Goal: Transaction & Acquisition: Purchase product/service

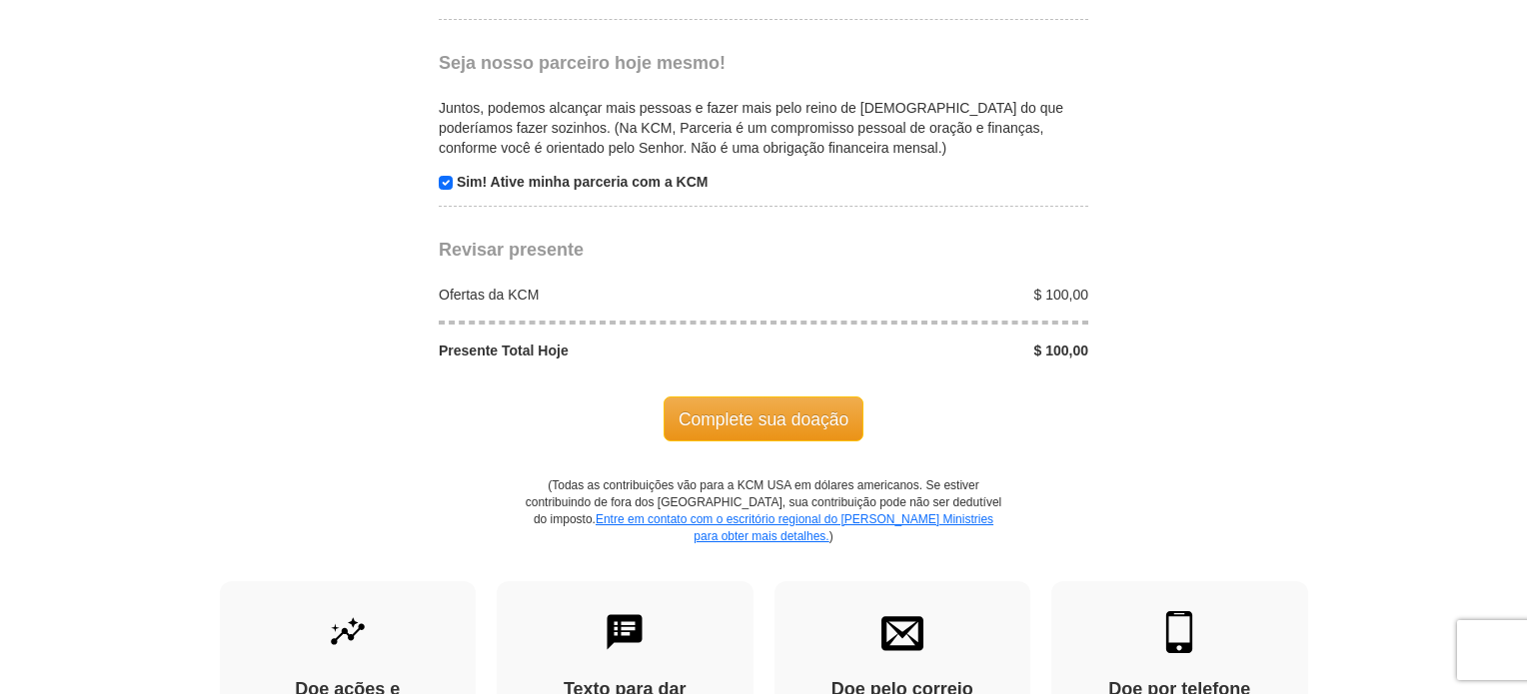
scroll to position [1987, 0]
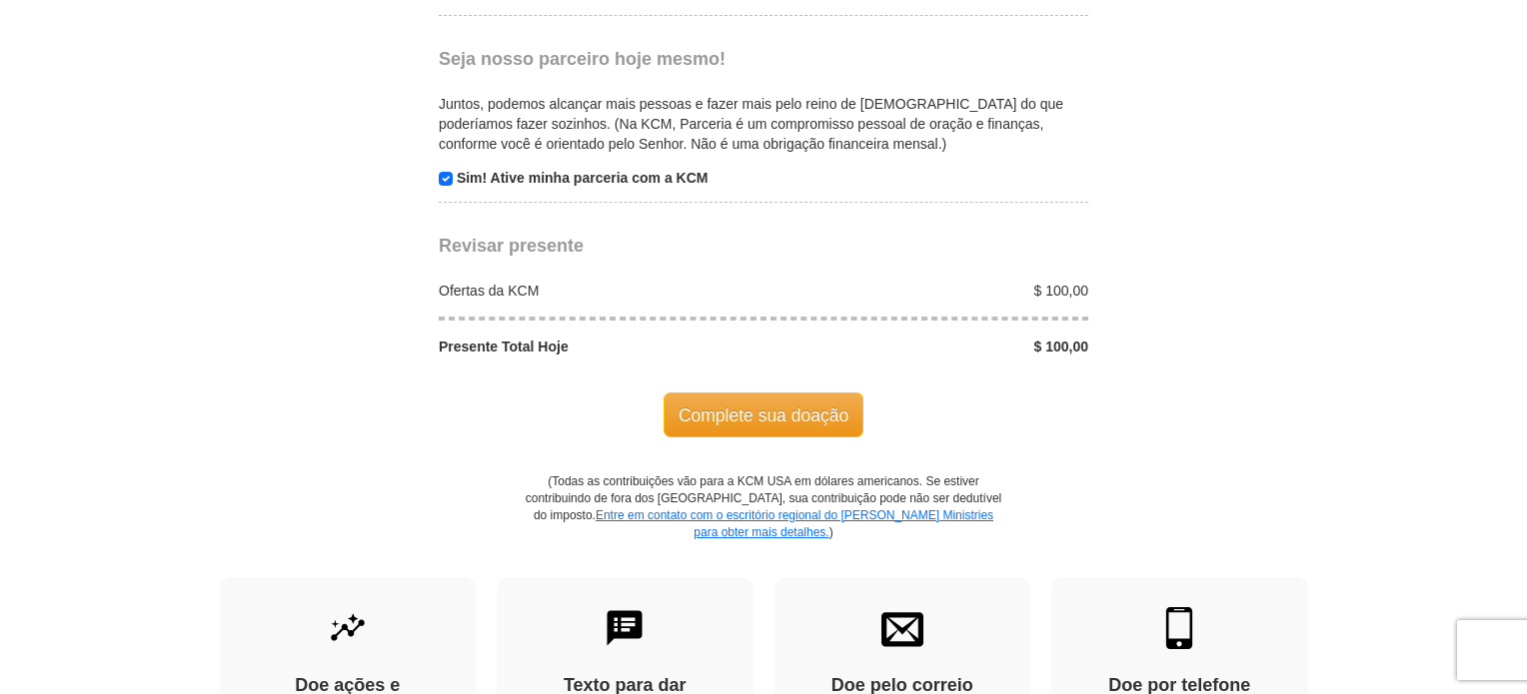
click at [442, 168] on p "Sim! Ative minha parceria com a KCM" at bounding box center [764, 178] width 650 height 20
click at [444, 172] on input "checkbox" at bounding box center [446, 179] width 14 height 14
checkbox input "false"
click at [827, 406] on font "Complete sua doação" at bounding box center [763, 416] width 170 height 20
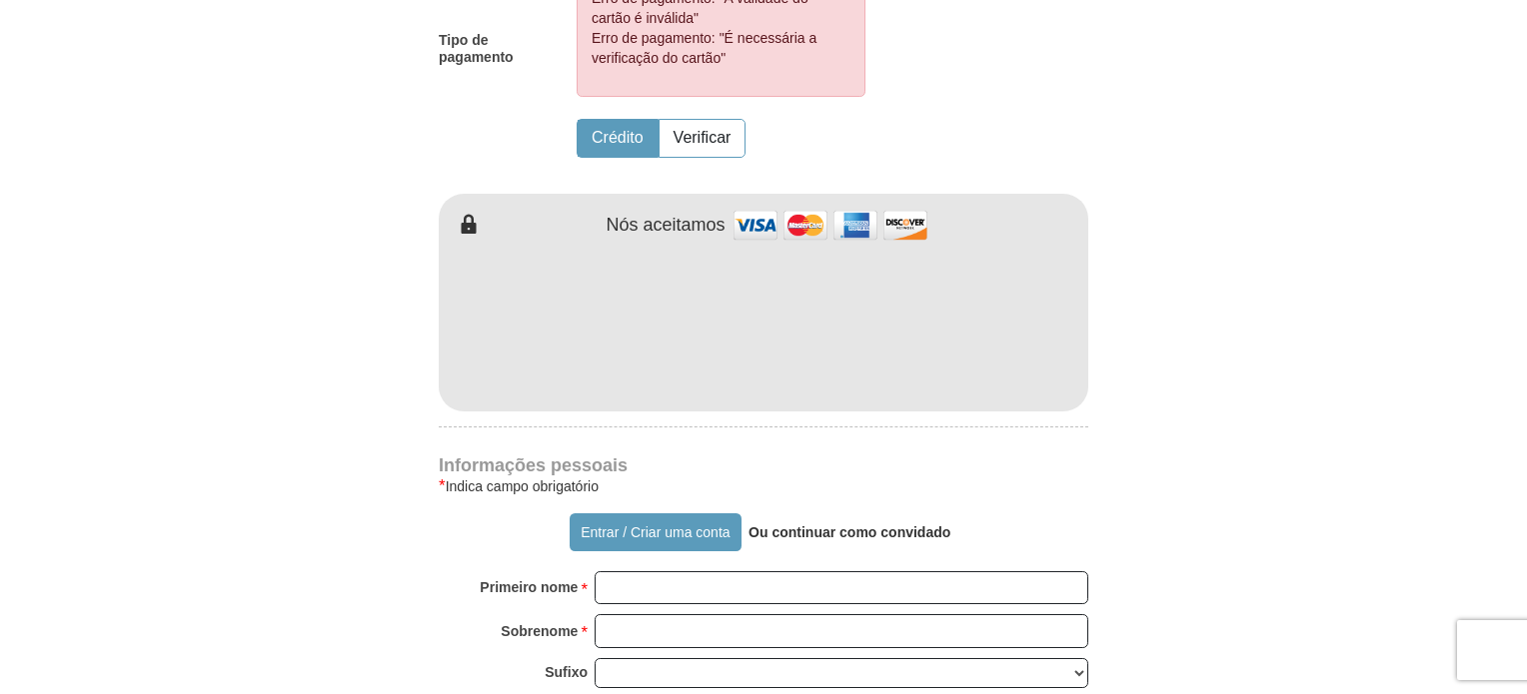
scroll to position [1013, 0]
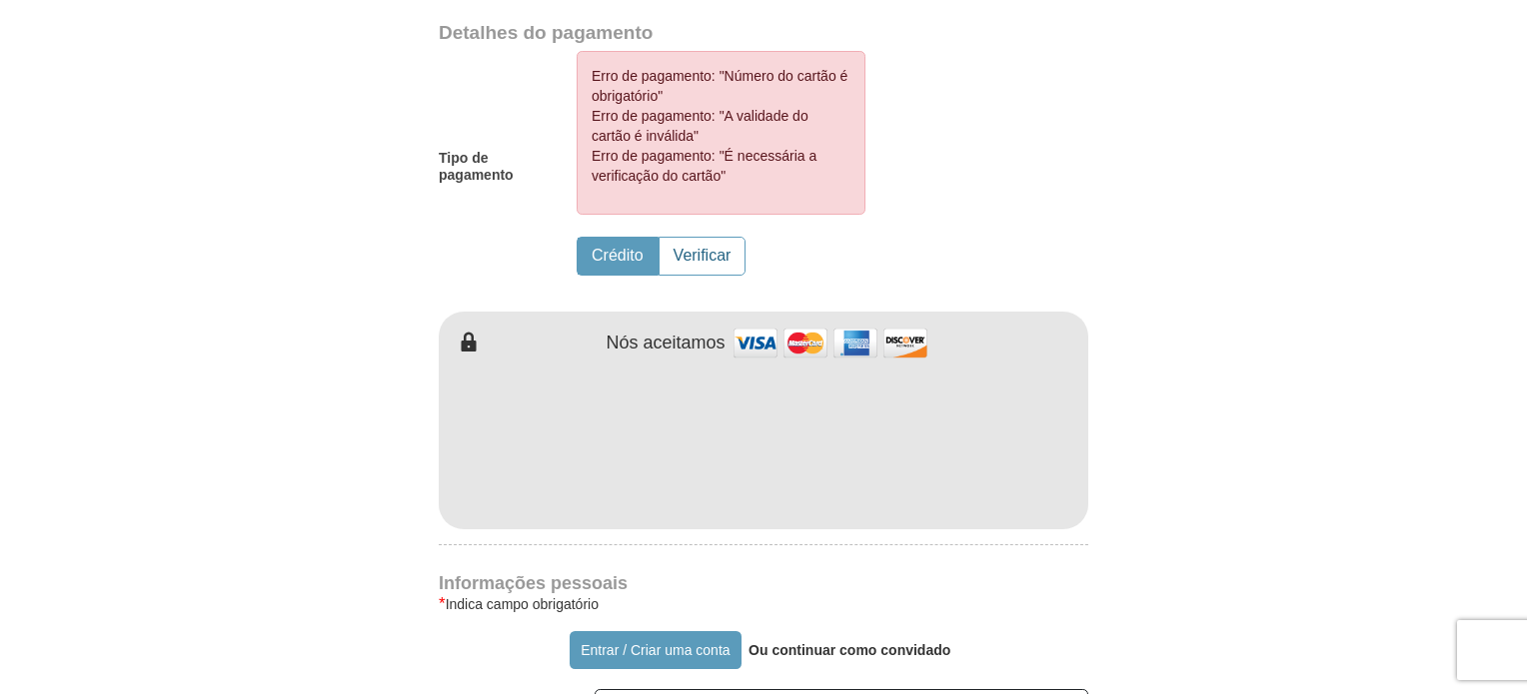
click at [718, 253] on font "Verificar" at bounding box center [702, 255] width 58 height 17
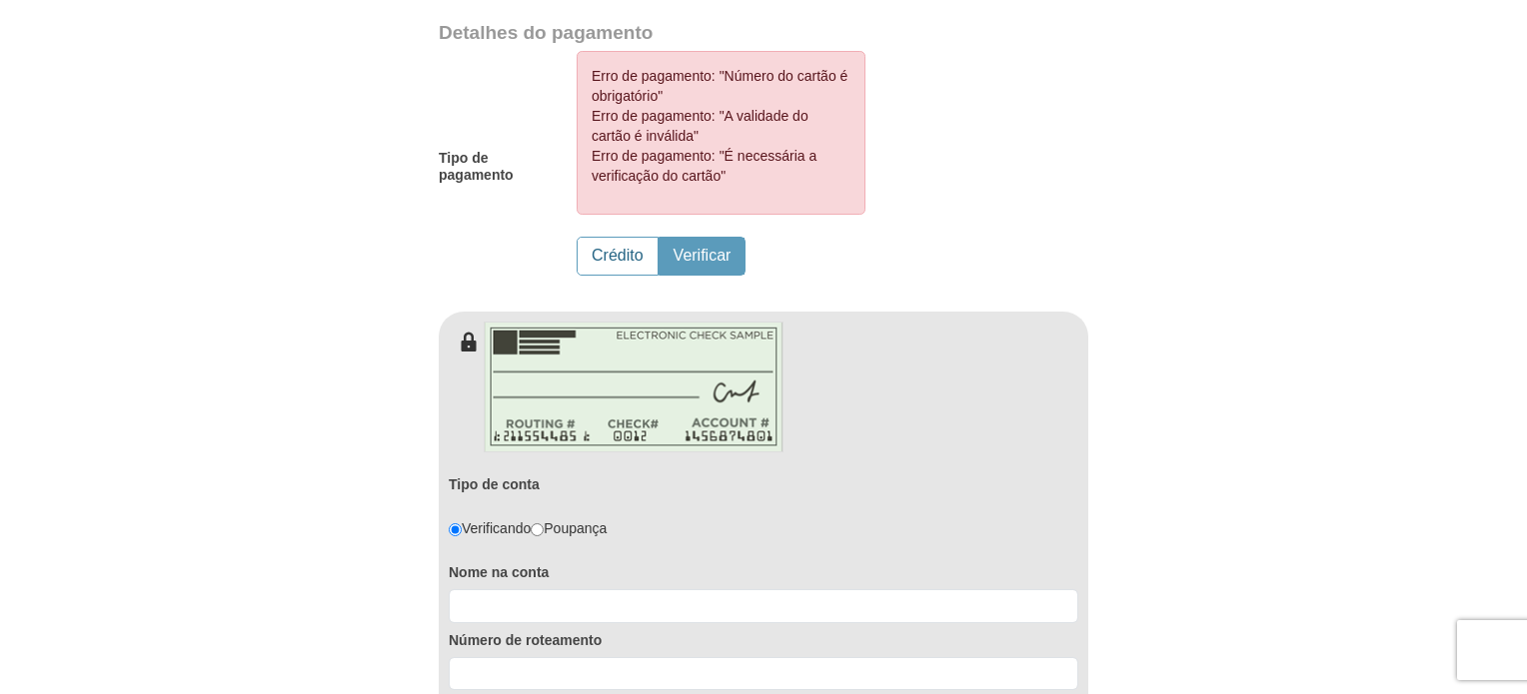
click at [642, 239] on button "Crédito" at bounding box center [618, 256] width 80 height 37
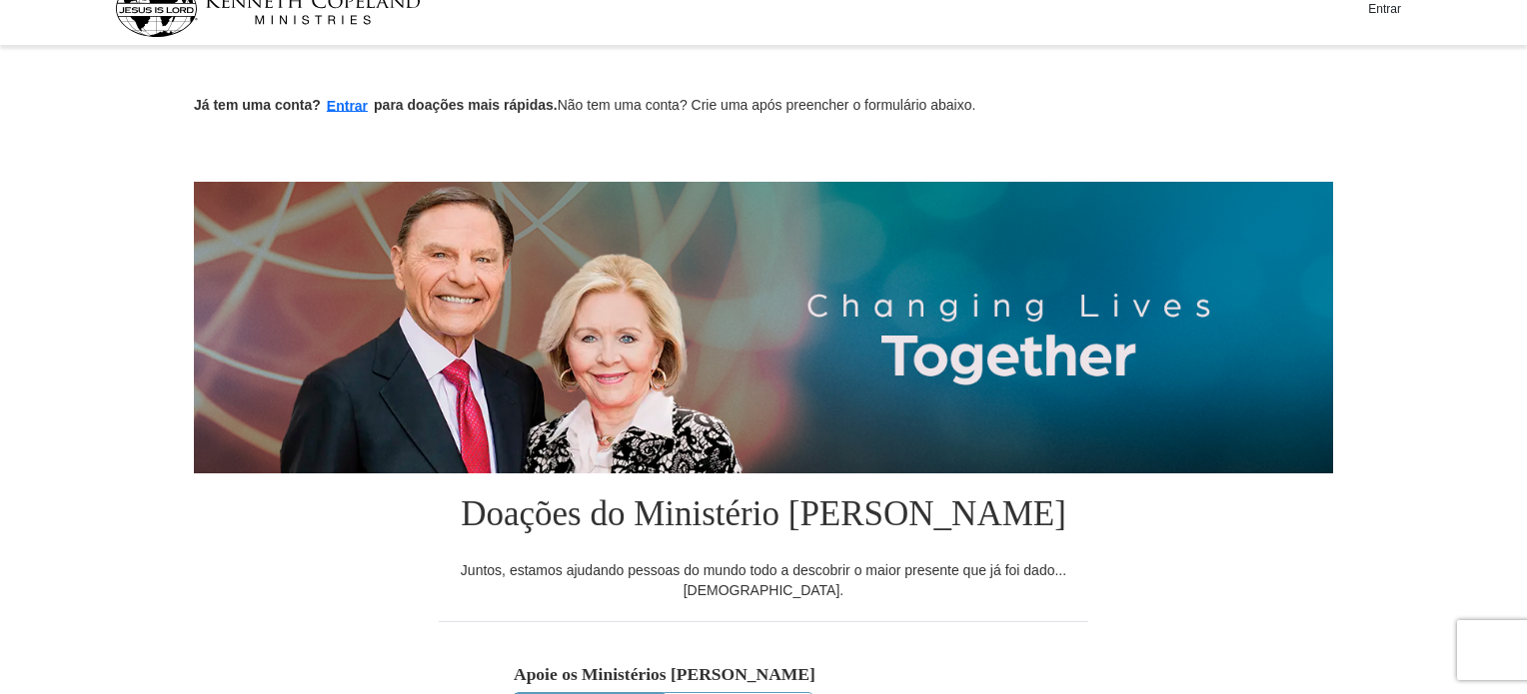
scroll to position [0, 0]
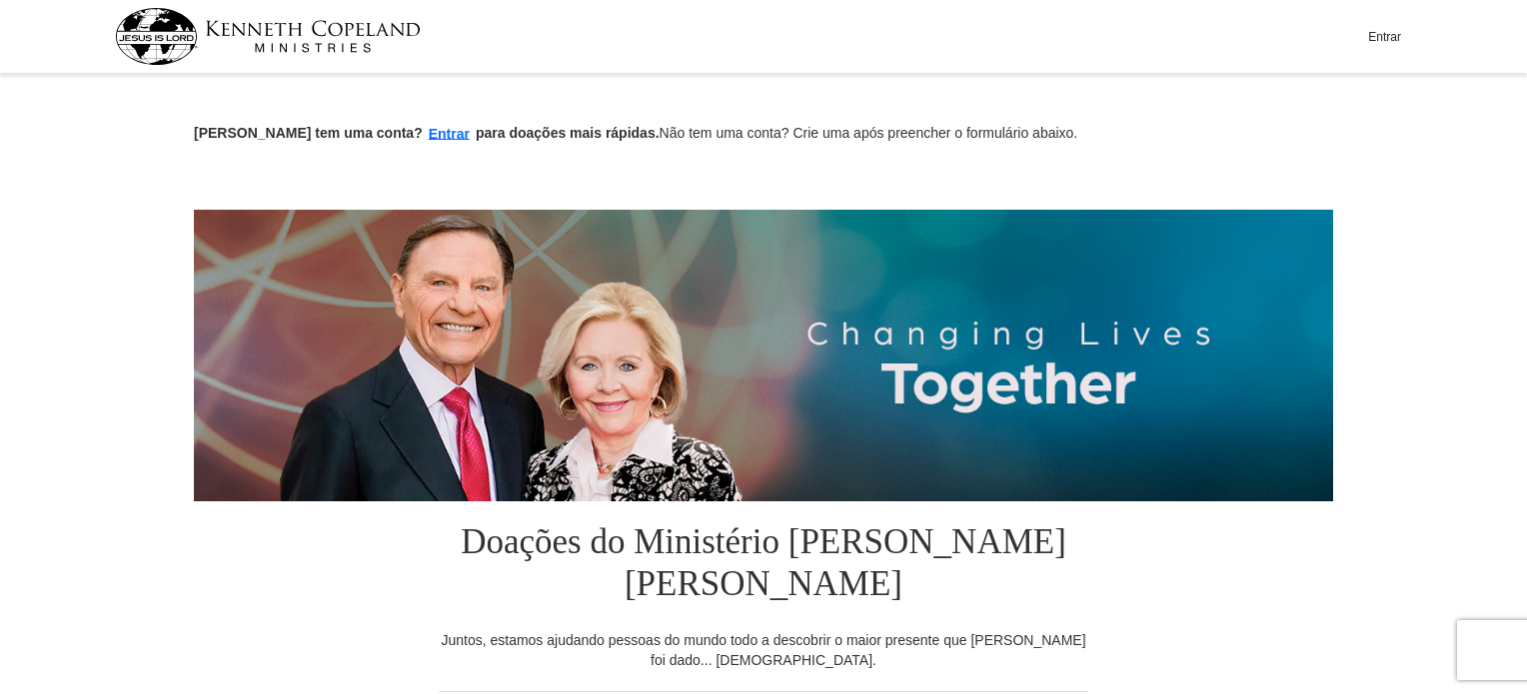
drag, startPoint x: 1534, startPoint y: 68, endPoint x: 1534, endPoint y: 134, distance: 66.0
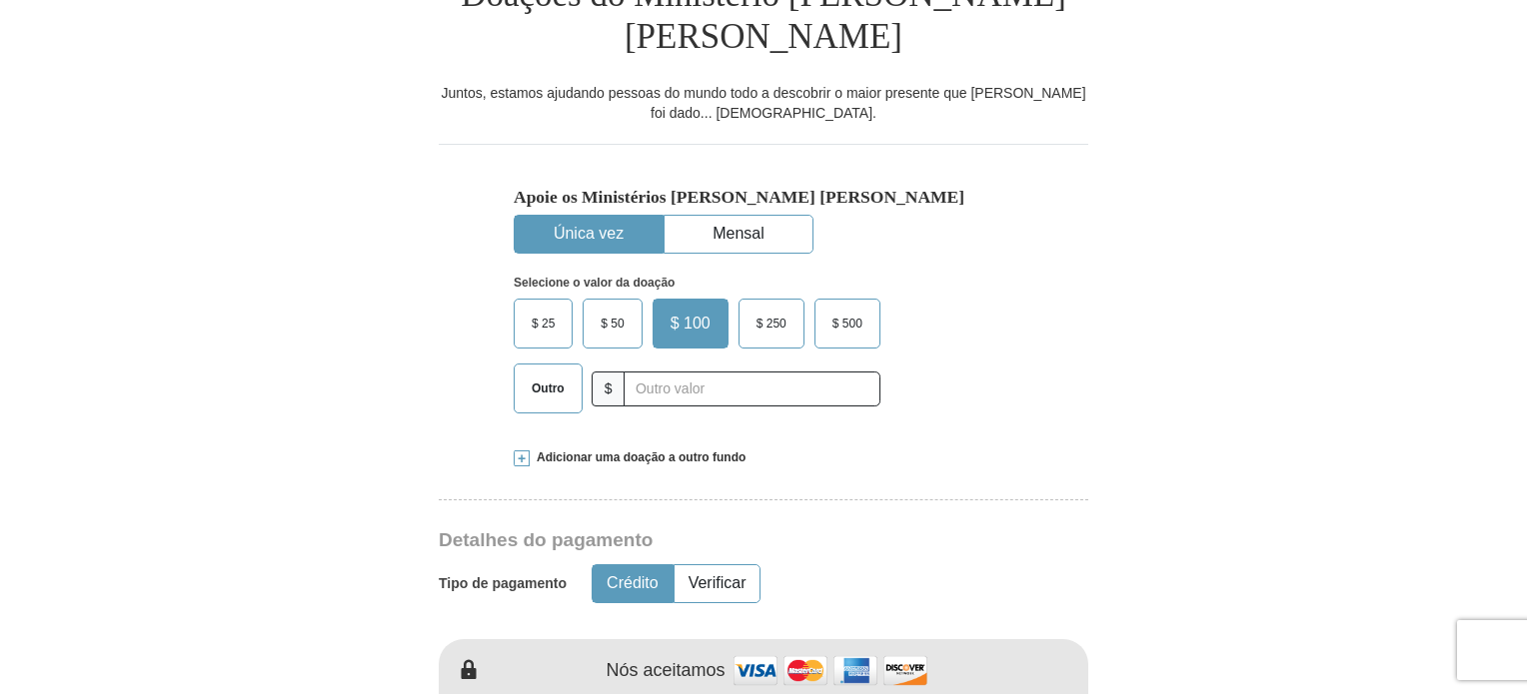
scroll to position [592, 0]
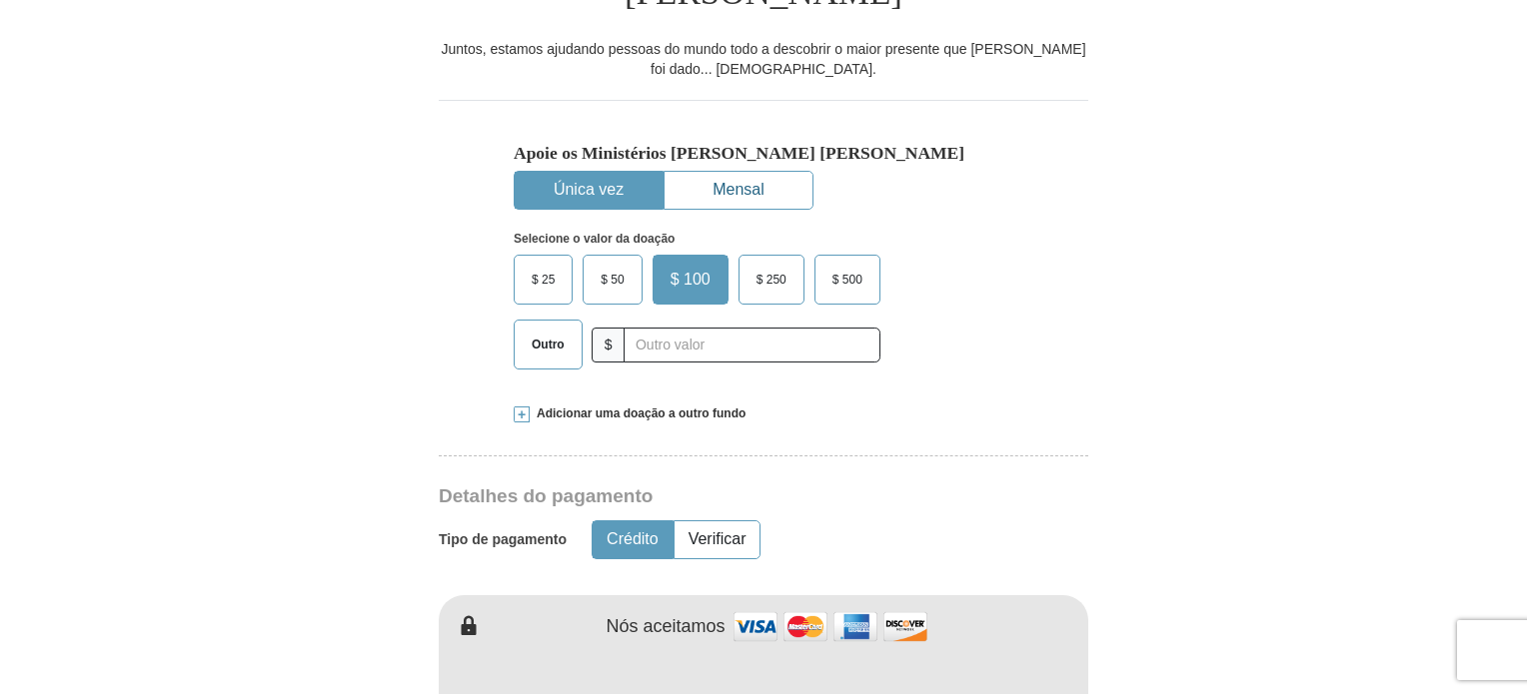
click at [780, 172] on button "Mensal" at bounding box center [739, 190] width 148 height 37
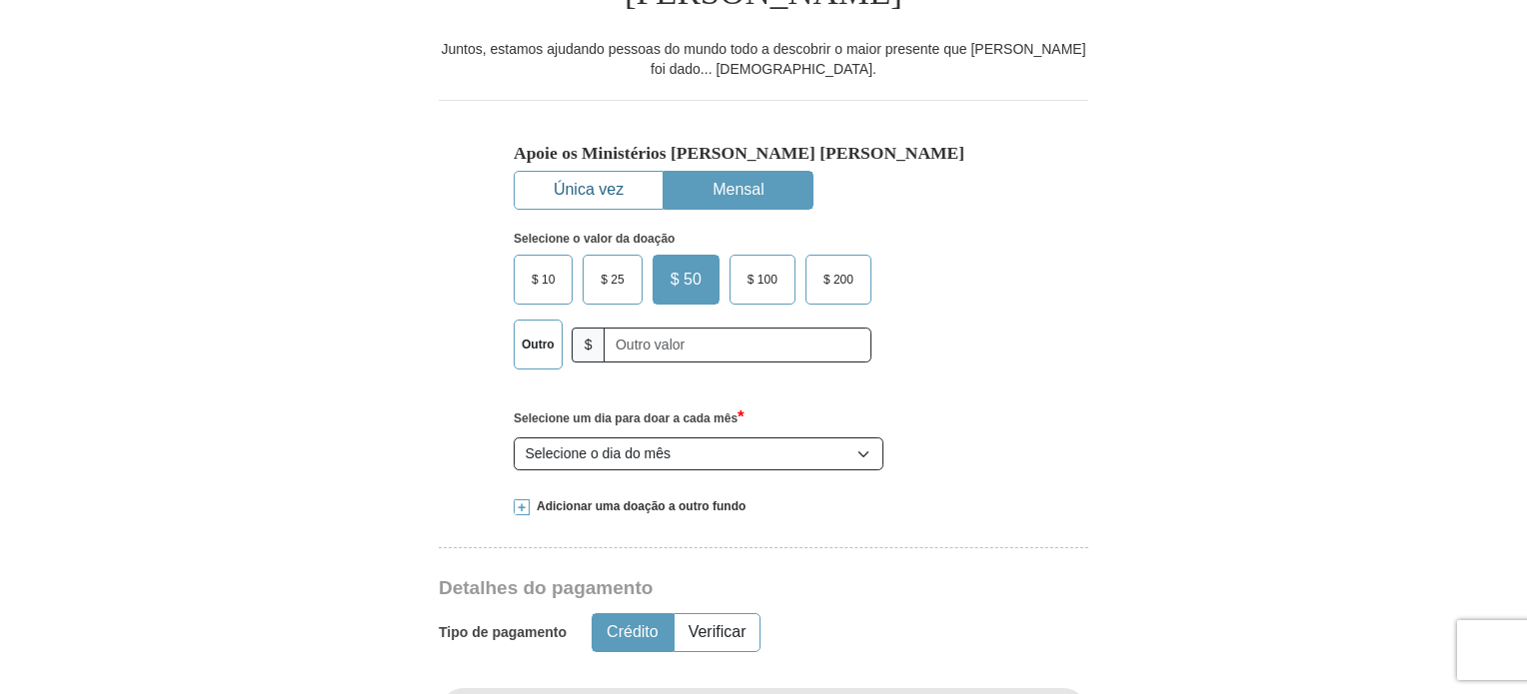
click at [637, 172] on button "Única vez" at bounding box center [589, 190] width 148 height 37
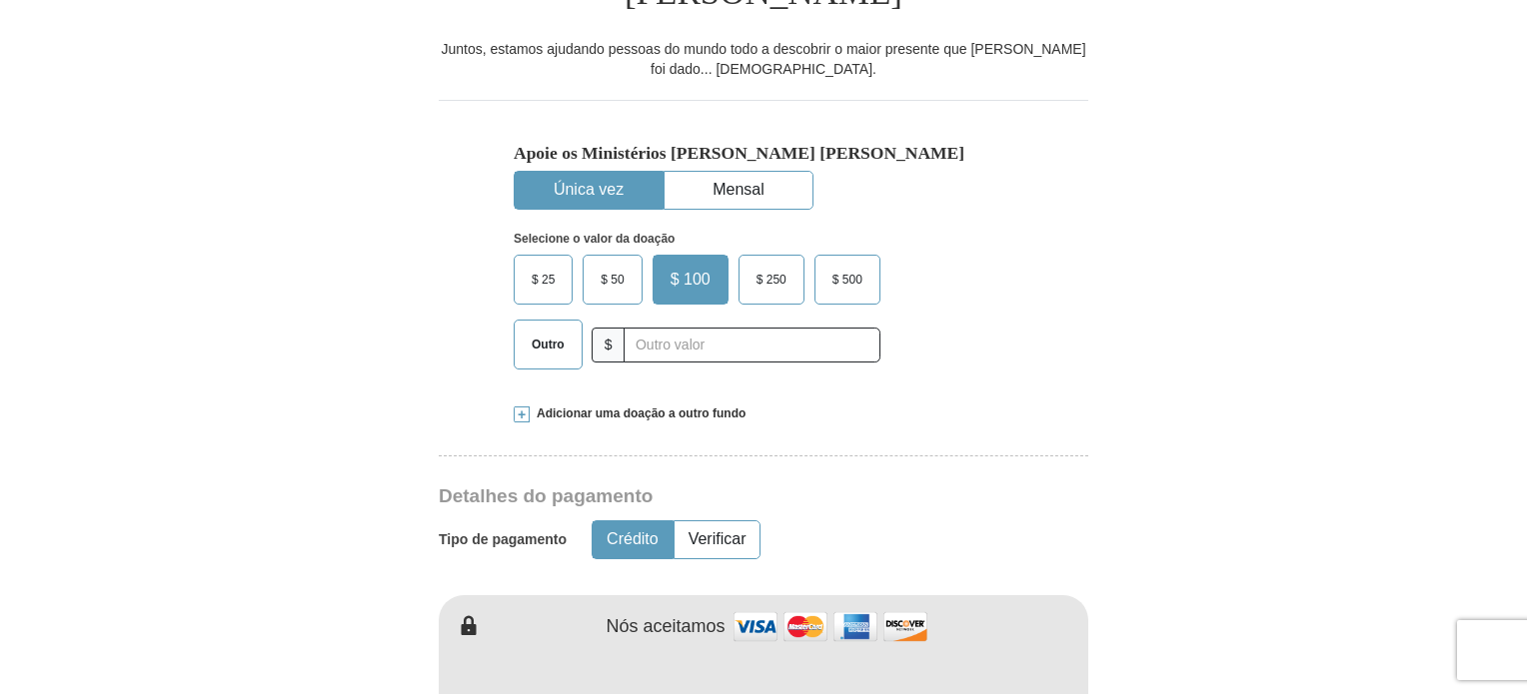
click at [699, 256] on label "$ 100" at bounding box center [691, 280] width 74 height 48
click at [0, 0] on input "$ 100" at bounding box center [0, 0] width 0 height 0
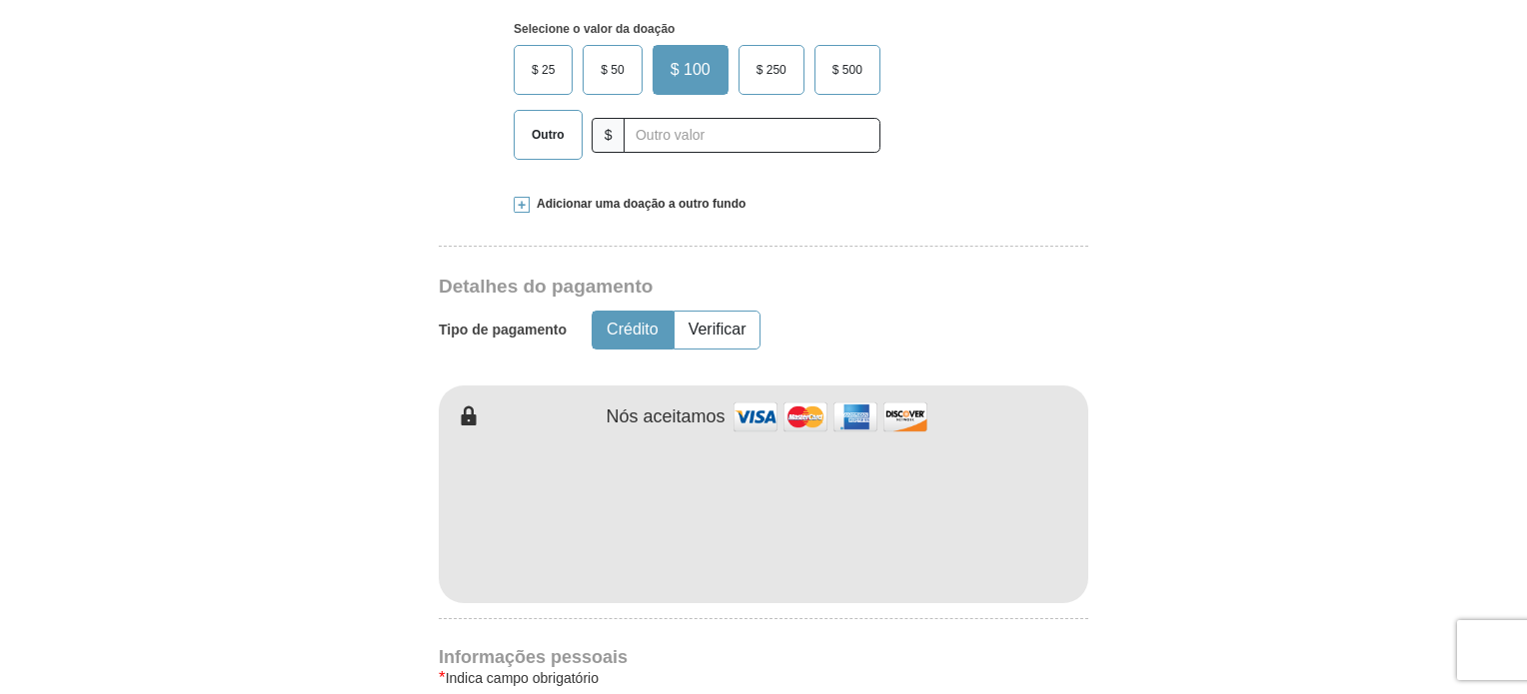
scroll to position [815, 0]
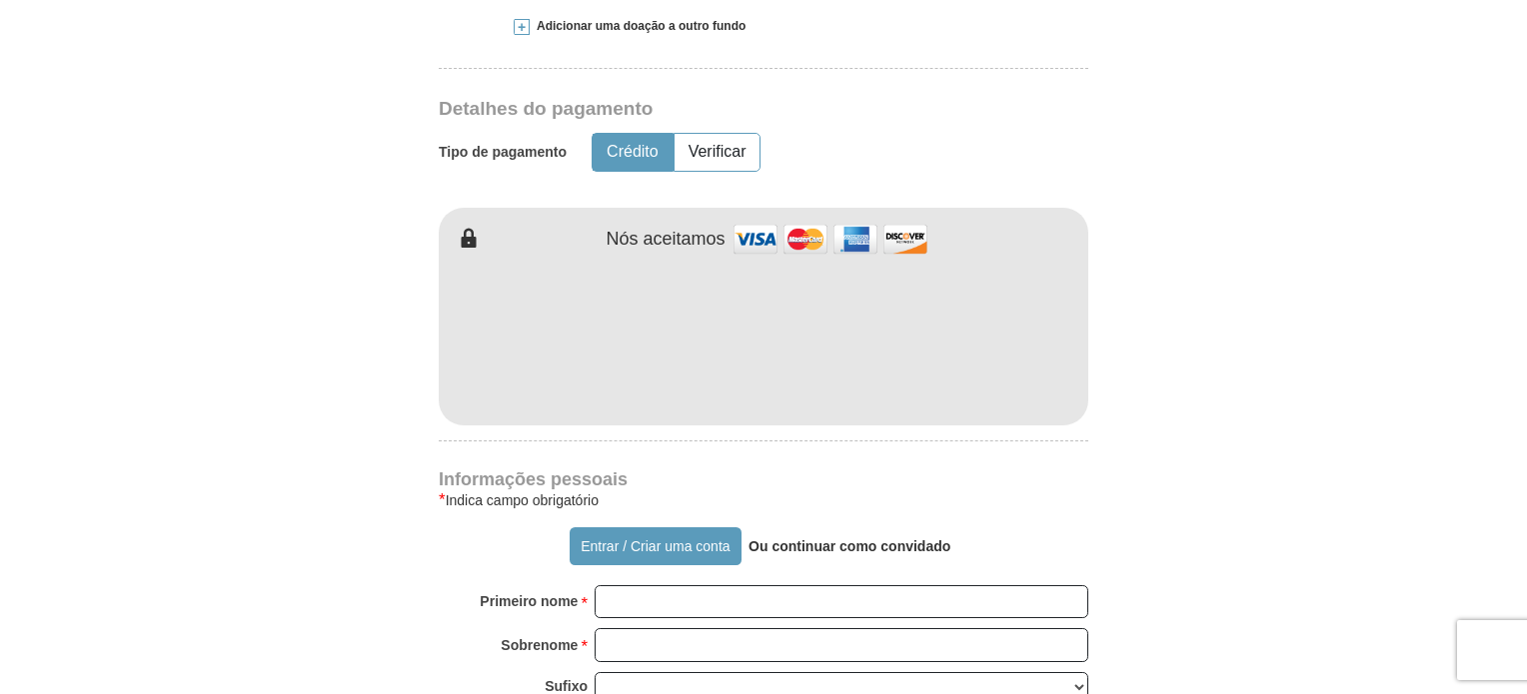
scroll to position [1015, 0]
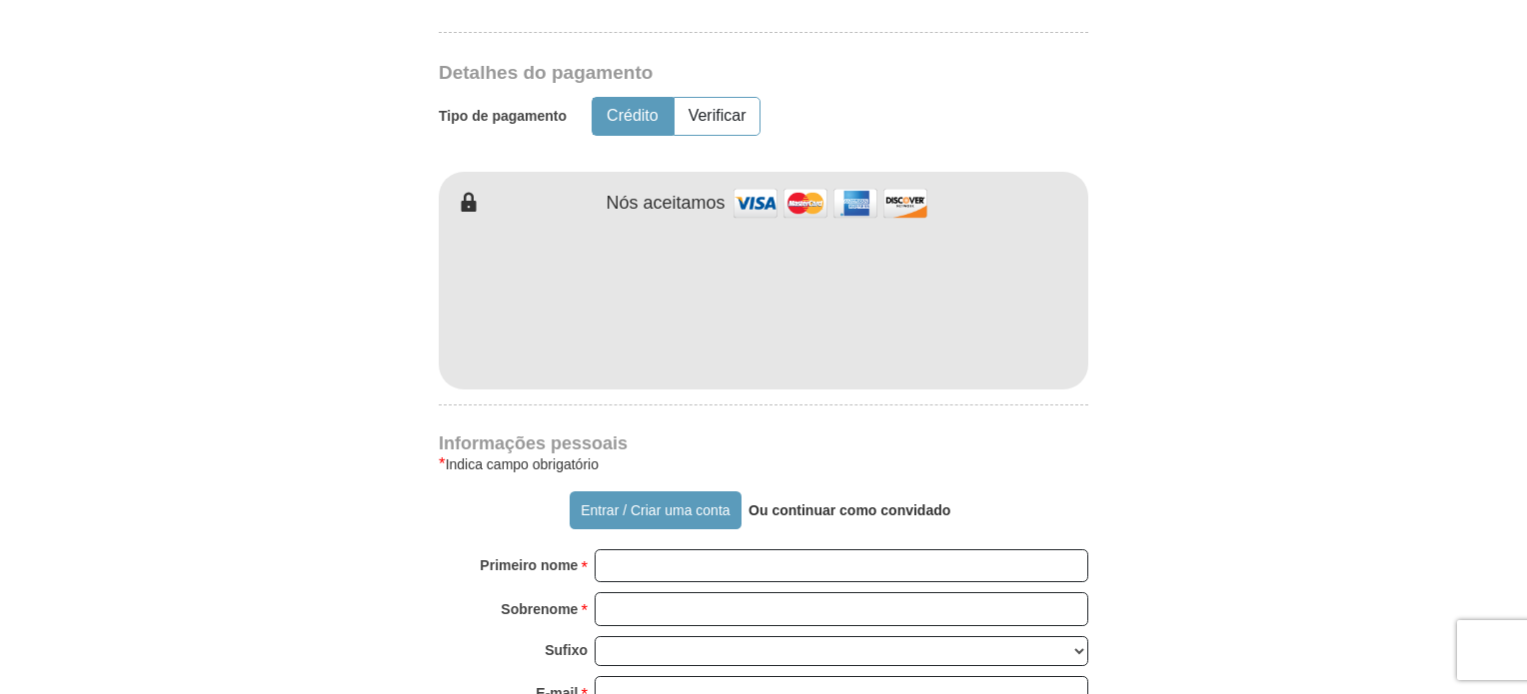
click at [879, 503] on font "Ou continuar como convidado" at bounding box center [849, 511] width 202 height 16
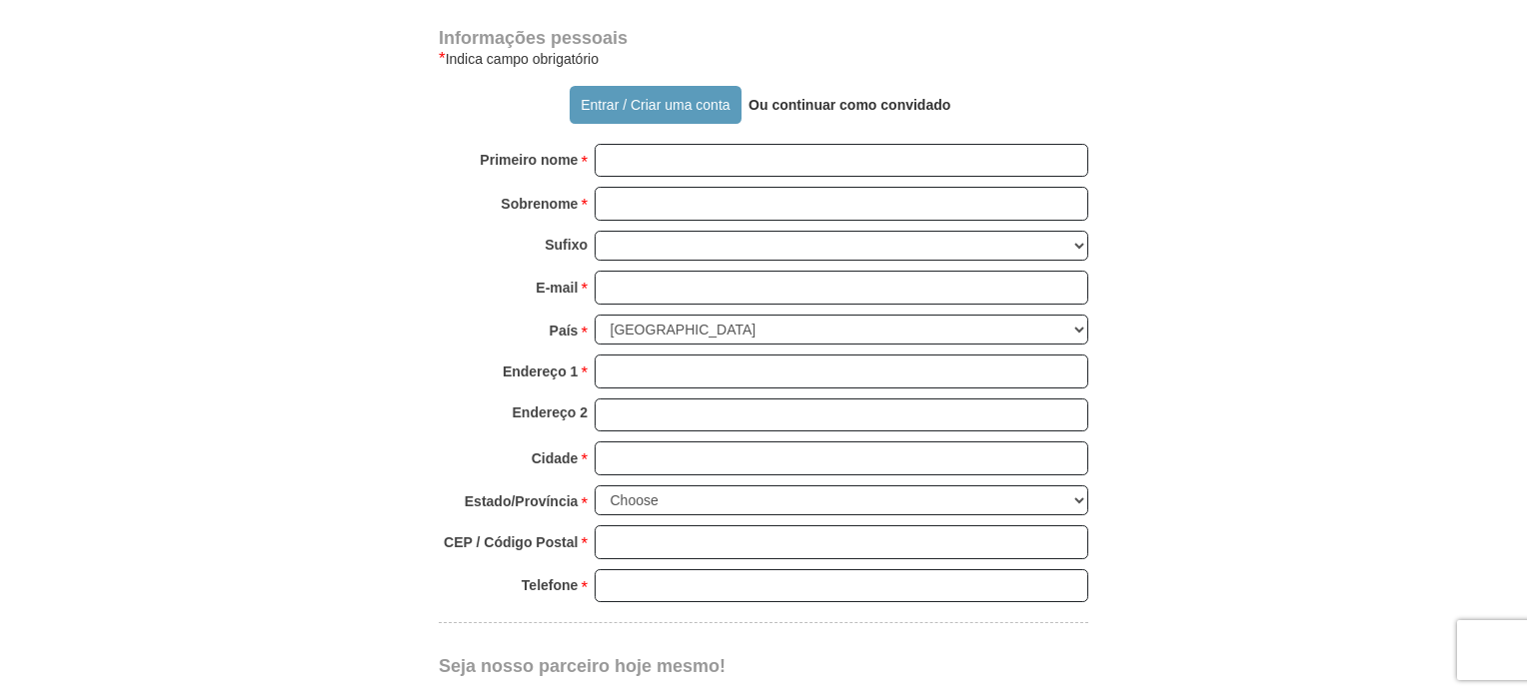
scroll to position [1447, 0]
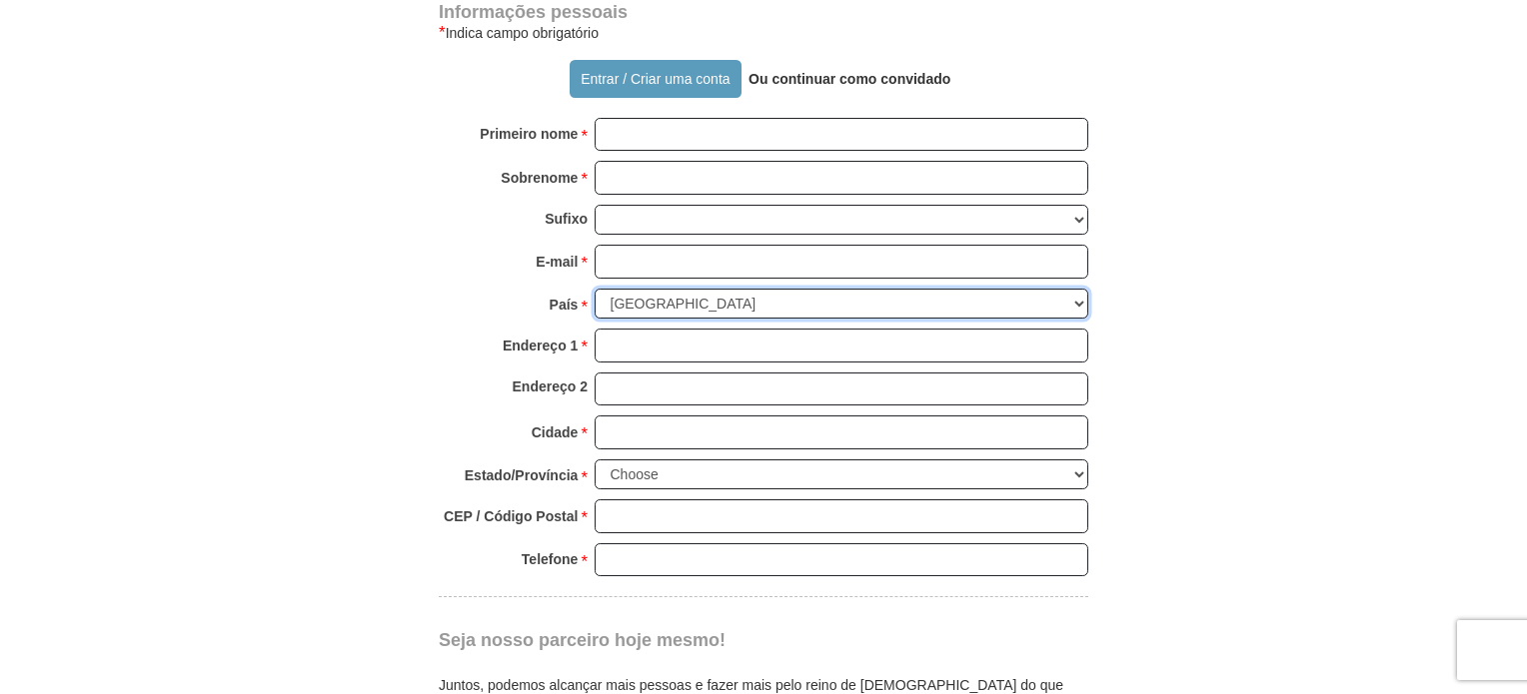
click at [967, 289] on select "Estados Unidos da América Canadá Antígua e Barbuda Argentina Armênia Aruba Aust…" at bounding box center [842, 304] width 494 height 31
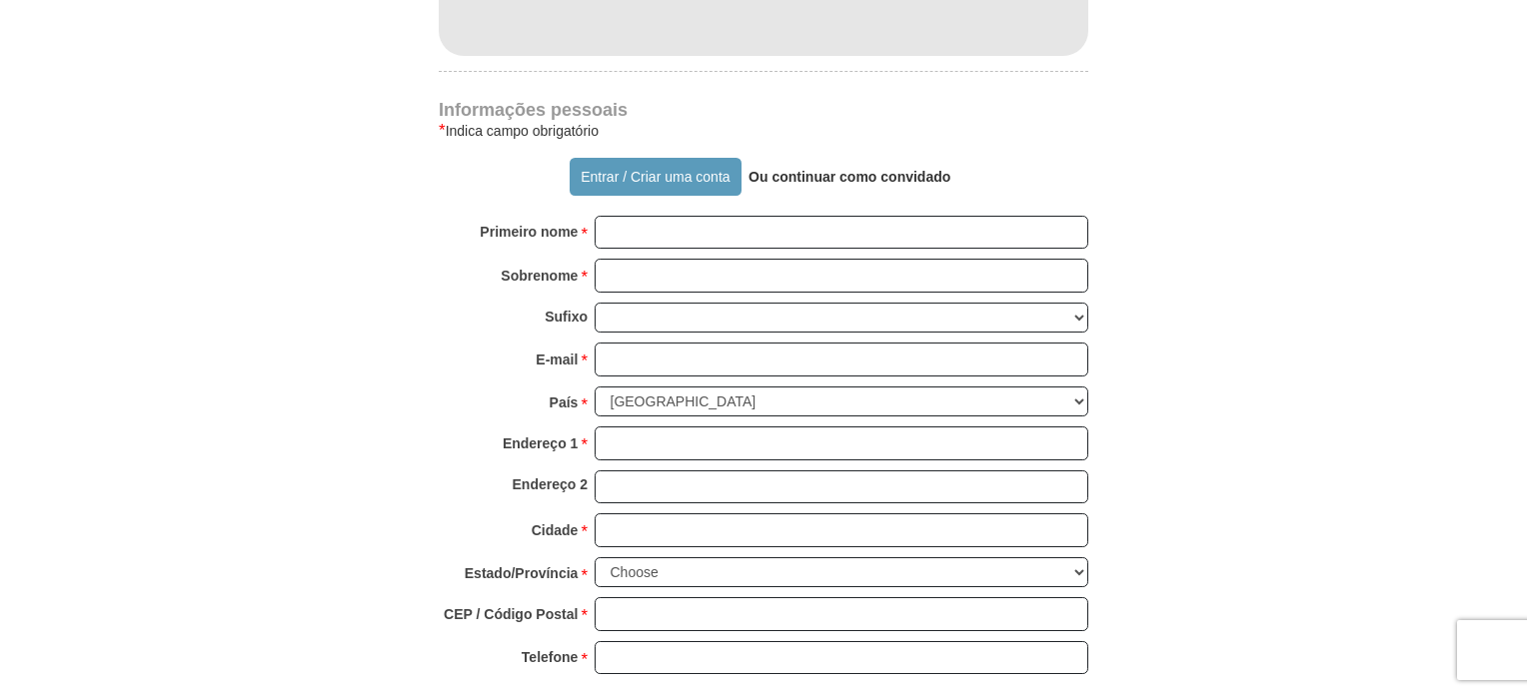
scroll to position [1381, 0]
